Goal: Task Accomplishment & Management: Manage account settings

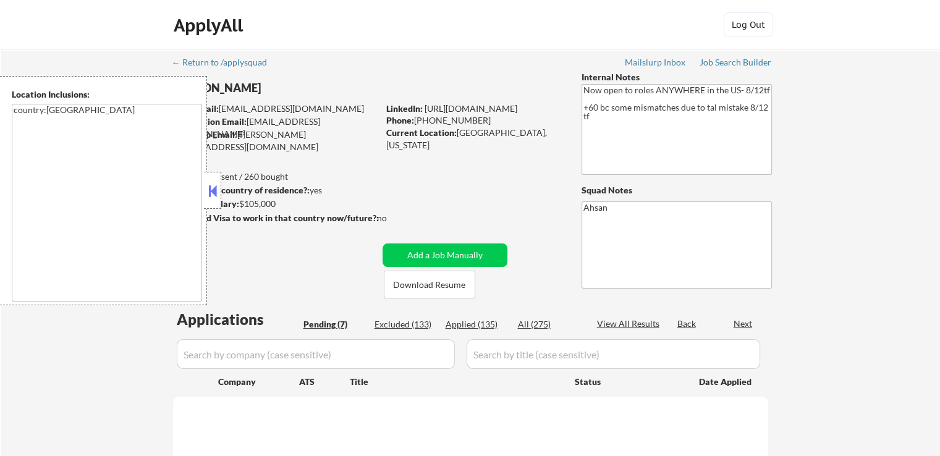
select select ""pending""
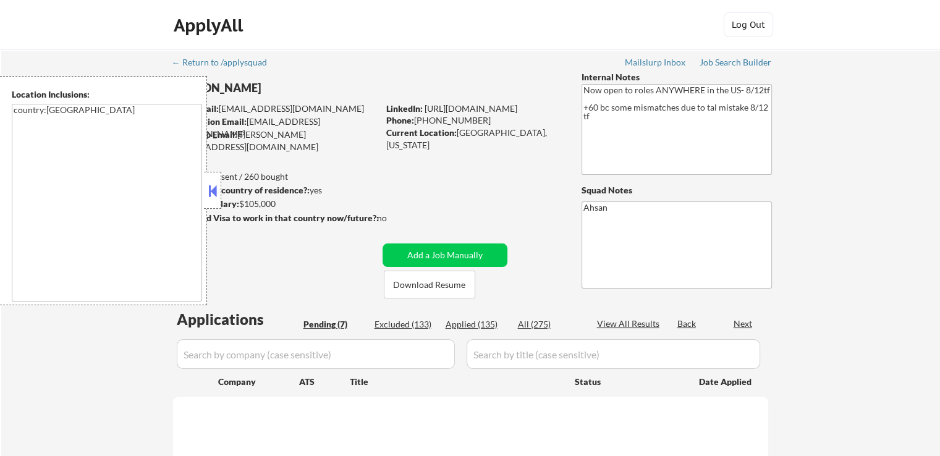
select select ""pending""
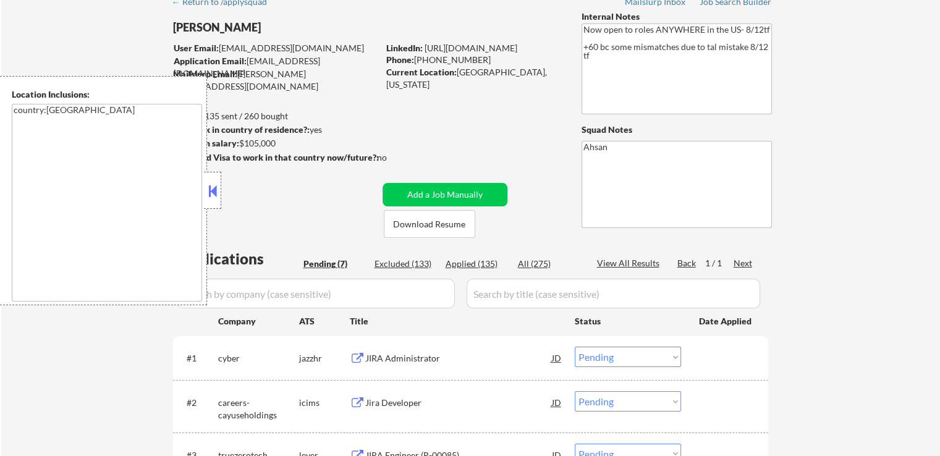
scroll to position [124, 0]
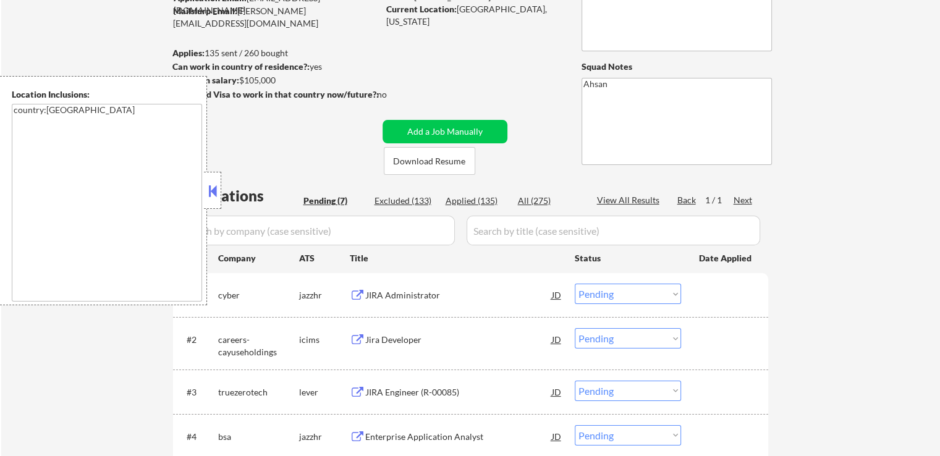
click at [48, 410] on icon "Close fill prompt" at bounding box center [48, 410] width 0 height 0
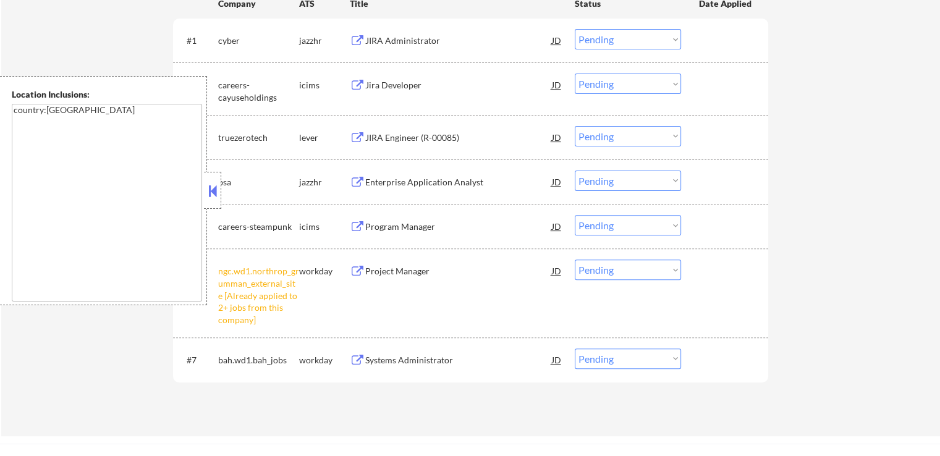
scroll to position [433, 0]
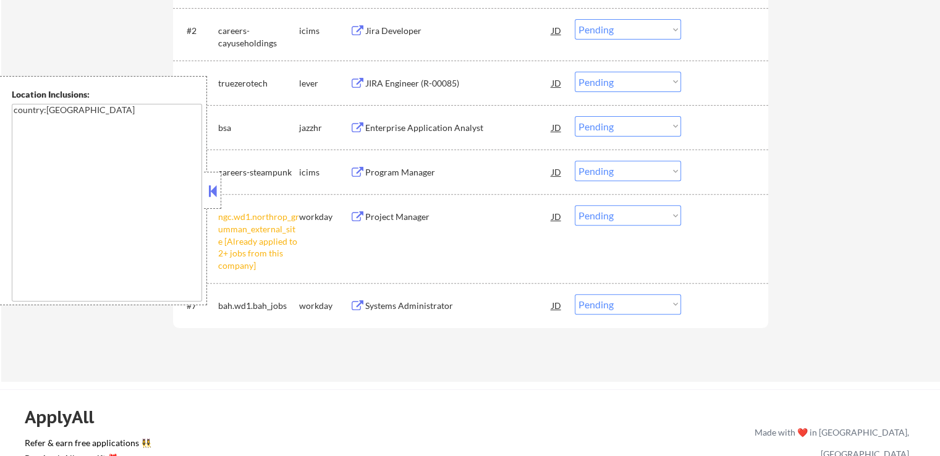
click at [611, 218] on select "Choose an option... Pending Applied Excluded (Questions) Excluded (Expired) Exc…" at bounding box center [628, 215] width 106 height 20
click at [575, 205] on select "Choose an option... Pending Applied Excluded (Questions) Excluded (Expired) Exc…" at bounding box center [628, 215] width 106 height 20
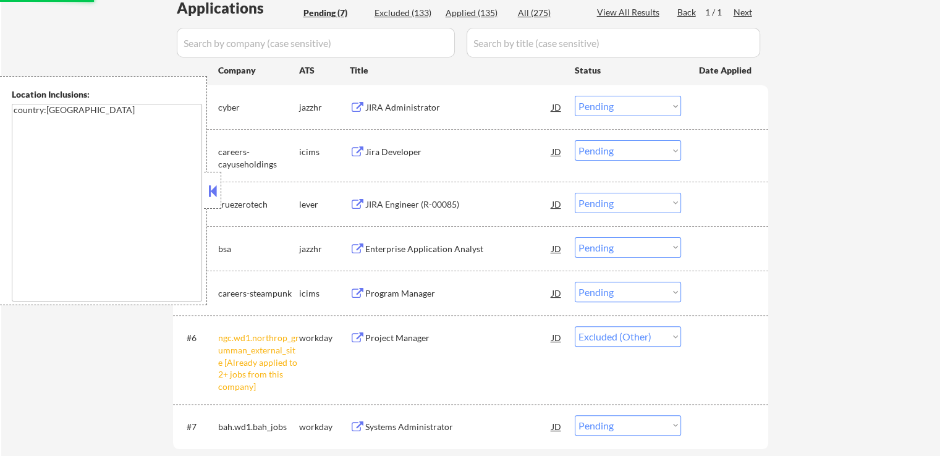
scroll to position [309, 0]
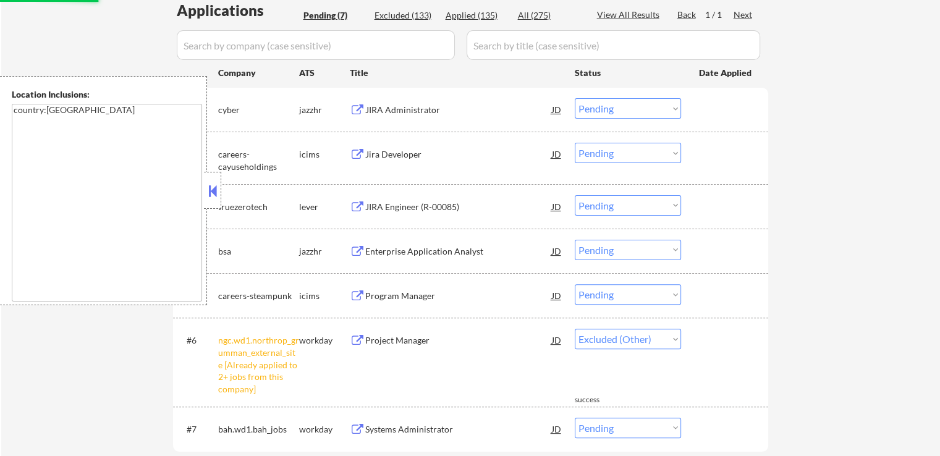
click at [417, 106] on div "JIRA Administrator" at bounding box center [458, 110] width 187 height 12
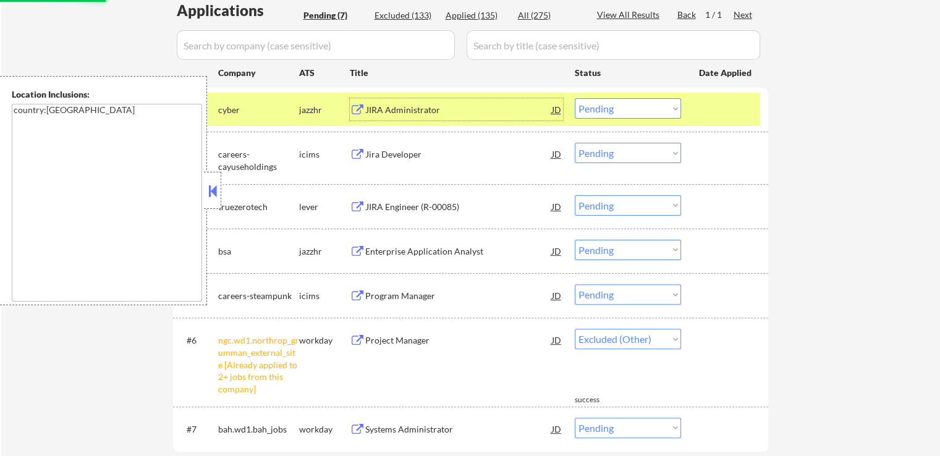
click at [426, 153] on div "Jira Developer" at bounding box center [458, 154] width 187 height 12
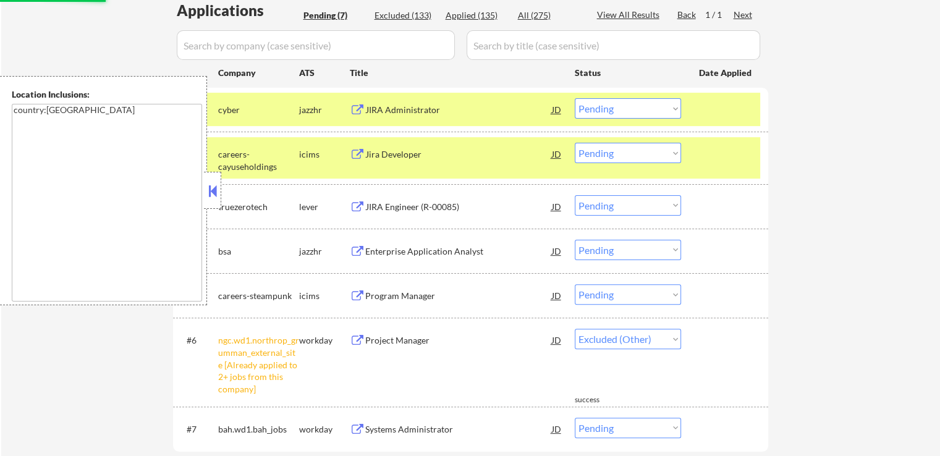
select select ""pending""
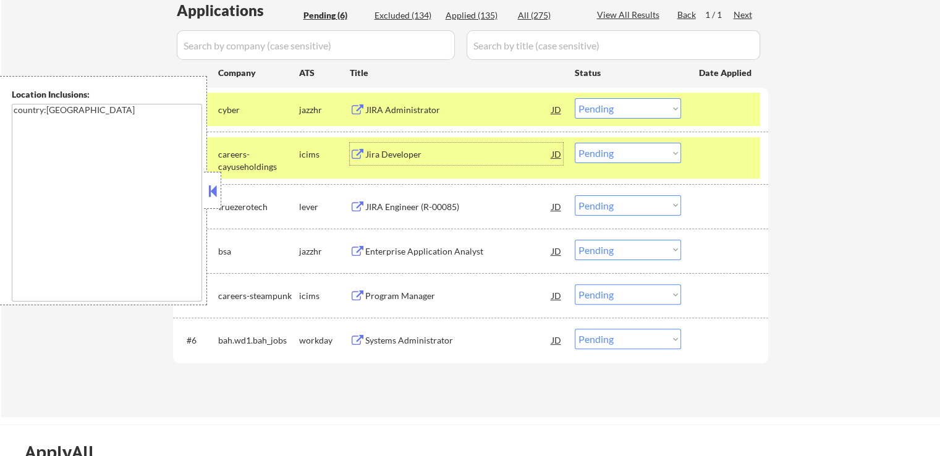
click at [603, 112] on select "Choose an option... Pending Applied Excluded (Questions) Excluded (Expired) Exc…" at bounding box center [628, 108] width 106 height 20
click at [575, 98] on select "Choose an option... Pending Applied Excluded (Questions) Excluded (Expired) Exc…" at bounding box center [628, 108] width 106 height 20
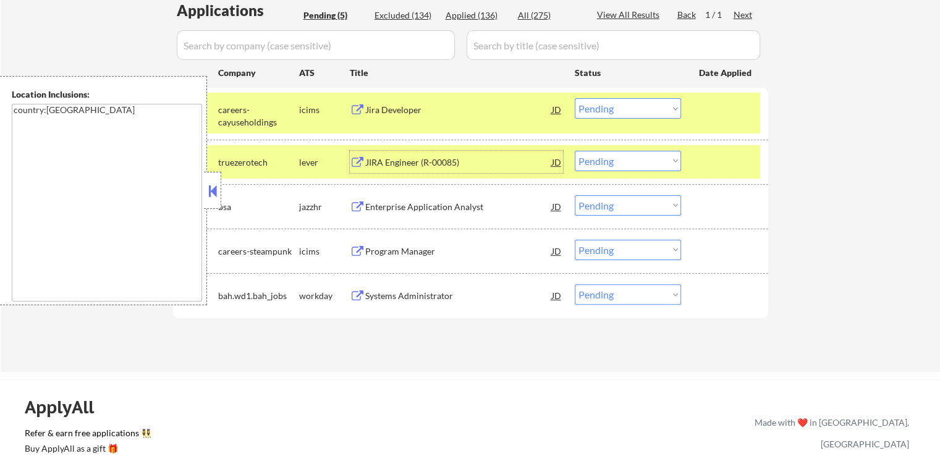
click at [463, 171] on div "JIRA Engineer (R-00085)" at bounding box center [458, 162] width 187 height 22
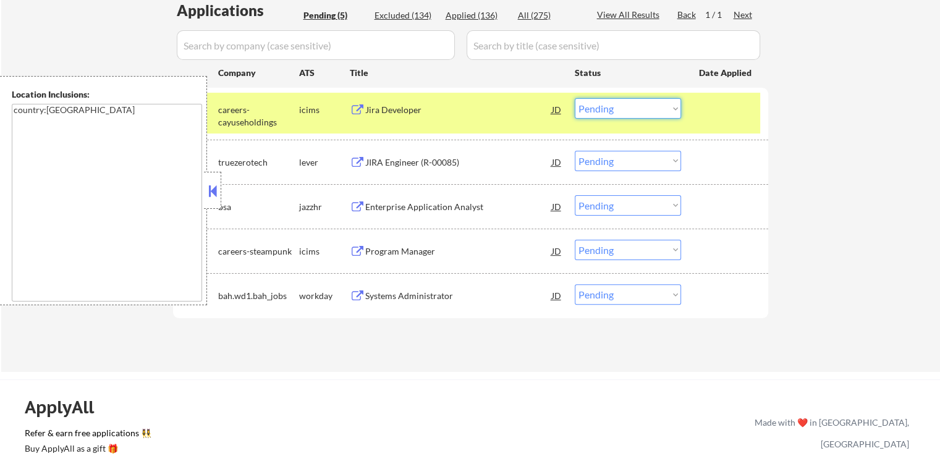
drag, startPoint x: 593, startPoint y: 102, endPoint x: 602, endPoint y: 116, distance: 17.0
click at [598, 107] on select "Choose an option... Pending Applied Excluded (Questions) Excluded (Expired) Exc…" at bounding box center [628, 108] width 106 height 20
click at [575, 98] on select "Choose an option... Pending Applied Excluded (Questions) Excluded (Expired) Exc…" at bounding box center [628, 108] width 106 height 20
click at [430, 206] on div "Enterprise Application Analyst" at bounding box center [458, 207] width 187 height 12
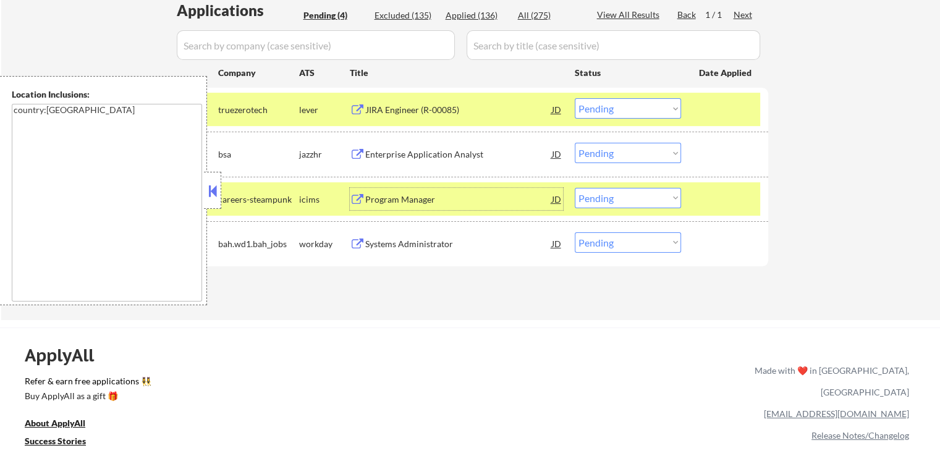
click at [606, 107] on select "Choose an option... Pending Applied Excluded (Questions) Excluded (Expired) Exc…" at bounding box center [628, 108] width 106 height 20
click at [575, 98] on select "Choose an option... Pending Applied Excluded (Questions) Excluded (Expired) Exc…" at bounding box center [628, 108] width 106 height 20
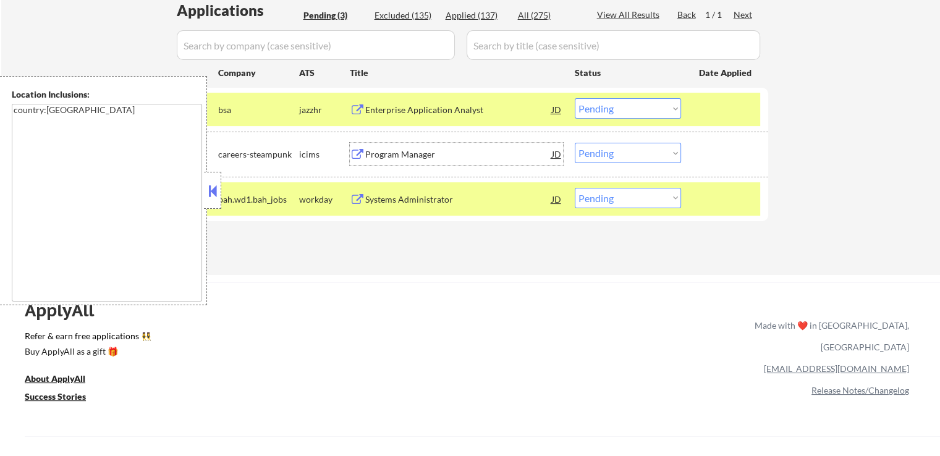
click at [430, 151] on div "Program Manager" at bounding box center [458, 154] width 187 height 12
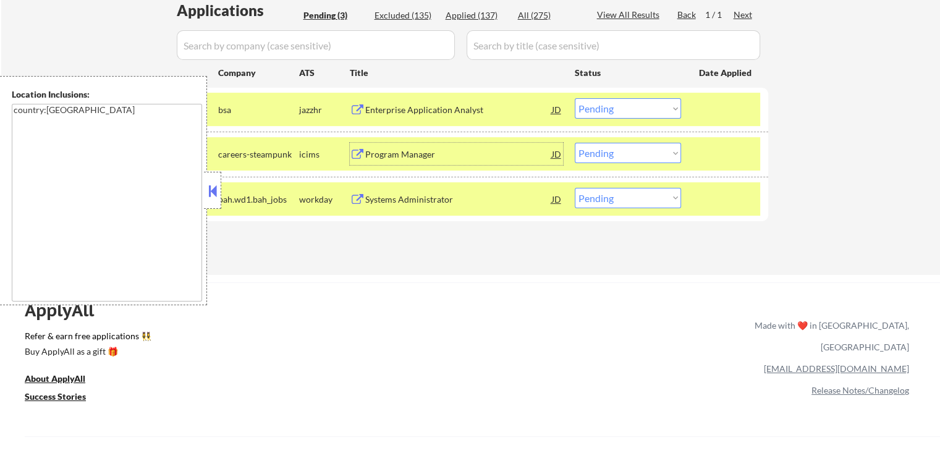
click at [613, 110] on select "Choose an option... Pending Applied Excluded (Questions) Excluded (Expired) Exc…" at bounding box center [628, 108] width 106 height 20
click at [575, 98] on select "Choose an option... Pending Applied Excluded (Questions) Excluded (Expired) Exc…" at bounding box center [628, 108] width 106 height 20
click at [455, 201] on div "Applications Pending (3) Excluded (135) Applied (137) All (275) View All Result…" at bounding box center [470, 126] width 595 height 252
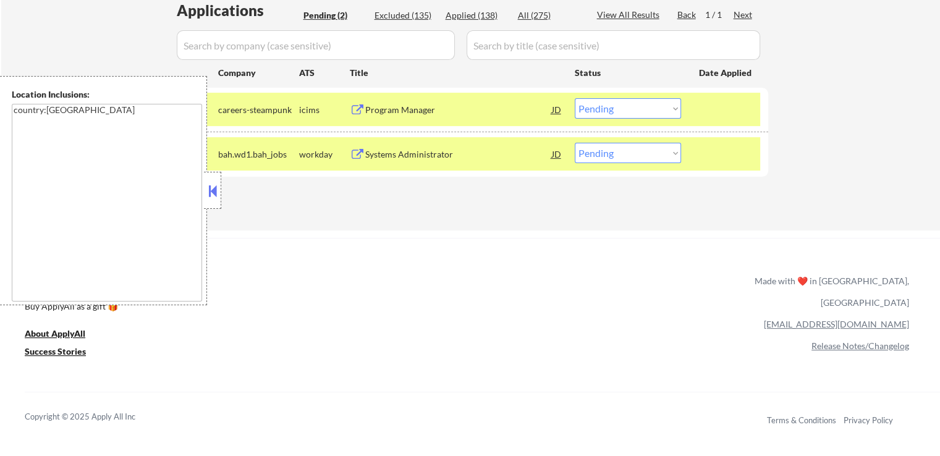
click at [442, 147] on div "Systems Administrator" at bounding box center [458, 154] width 187 height 22
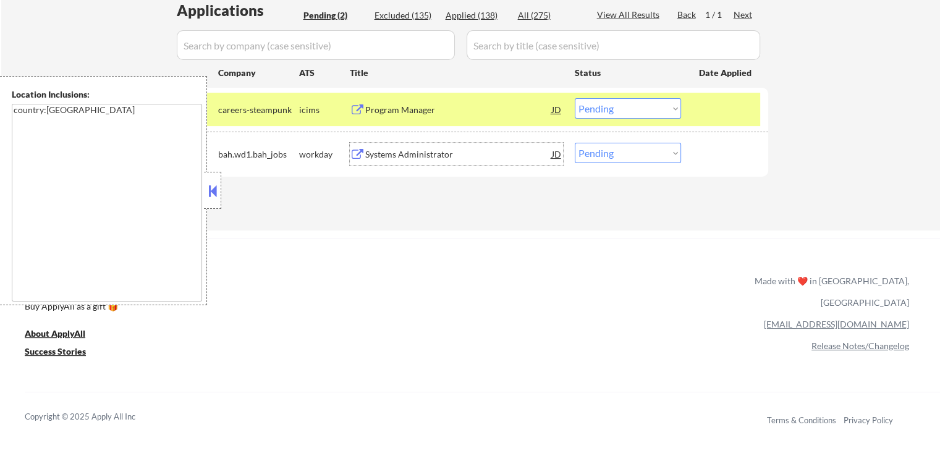
drag, startPoint x: 625, startPoint y: 99, endPoint x: 626, endPoint y: 111, distance: 11.8
click at [625, 99] on select "Choose an option... Pending Applied Excluded (Questions) Excluded (Expired) Exc…" at bounding box center [628, 108] width 106 height 20
click at [575, 98] on select "Choose an option... Pending Applied Excluded (Questions) Excluded (Expired) Exc…" at bounding box center [628, 108] width 106 height 20
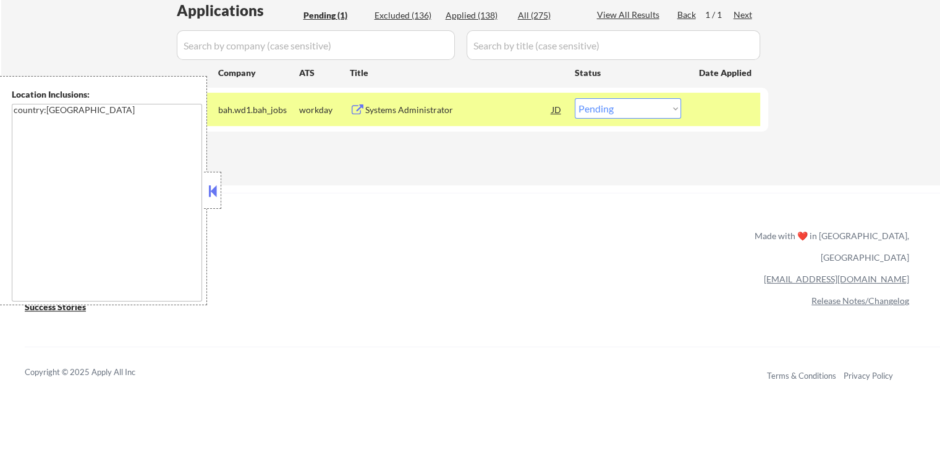
click at [622, 111] on select "Choose an option... Pending Applied Excluded (Questions) Excluded (Expired) Exc…" at bounding box center [628, 108] width 106 height 20
select select ""excluded""
click at [575, 98] on select "Choose an option... Pending Applied Excluded (Questions) Excluded (Expired) Exc…" at bounding box center [628, 108] width 106 height 20
